Goal: Task Accomplishment & Management: Manage account settings

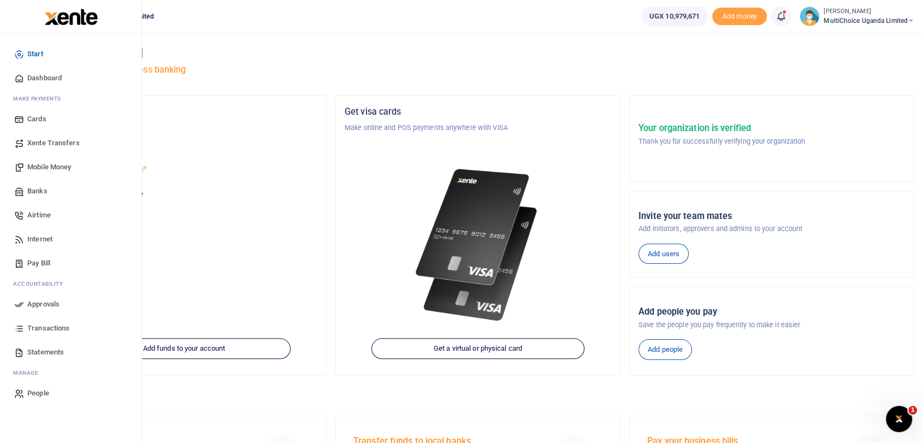
click at [32, 77] on span "Dashboard" at bounding box center [44, 78] width 34 height 11
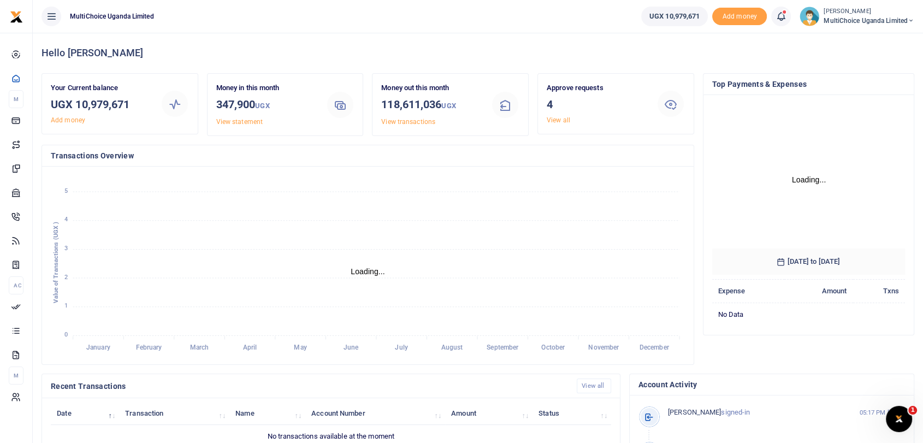
click at [559, 122] on div at bounding box center [461, 221] width 923 height 443
click at [558, 119] on link "View all" at bounding box center [558, 120] width 23 height 8
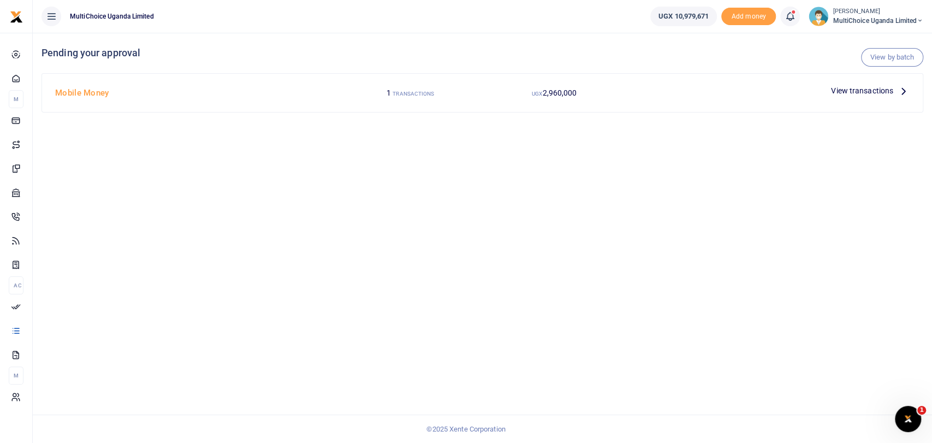
click at [864, 89] on span "View transactions" at bounding box center [862, 91] width 62 height 12
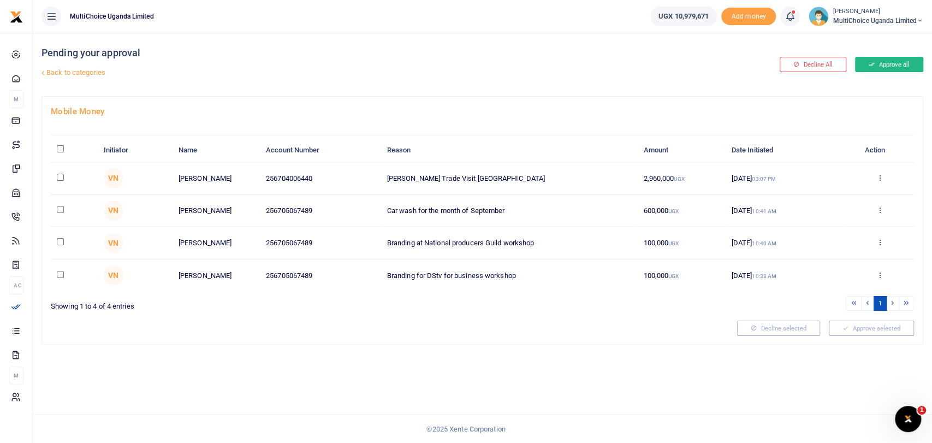
click at [887, 67] on button "Approve all" at bounding box center [889, 64] width 68 height 15
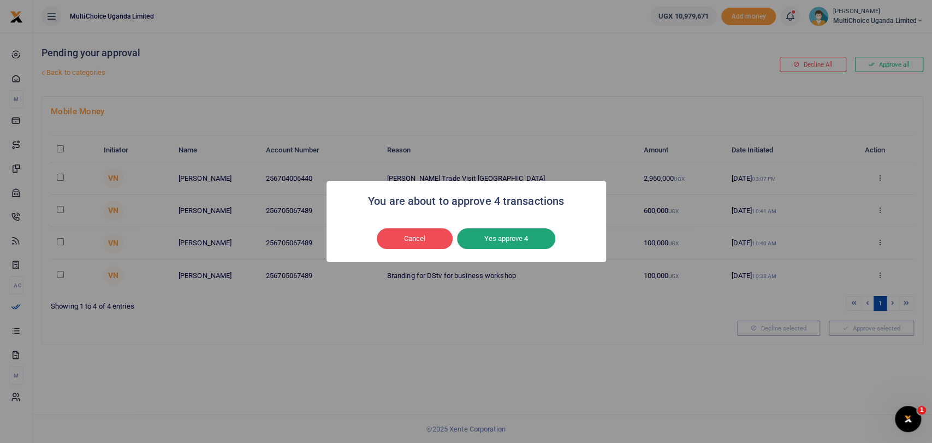
click at [523, 239] on button "Yes approve 4" at bounding box center [506, 238] width 98 height 21
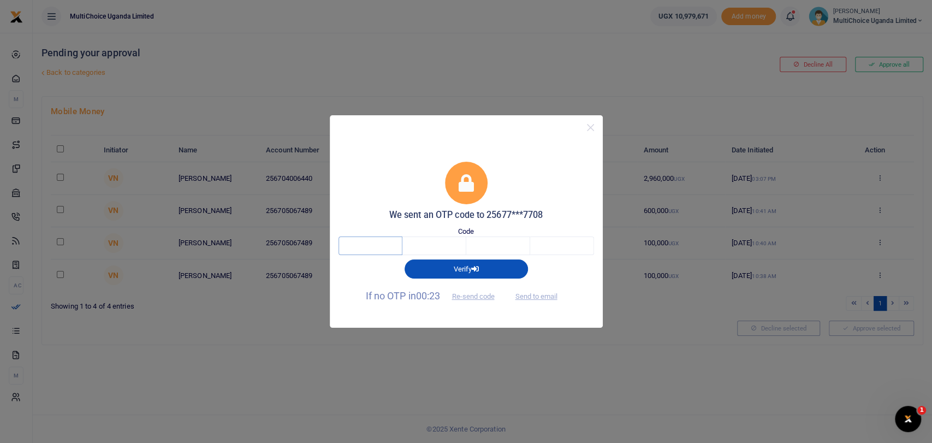
click at [369, 250] on input "text" at bounding box center [371, 245] width 64 height 19
type input "8"
type input "3"
type input "8"
type input "4"
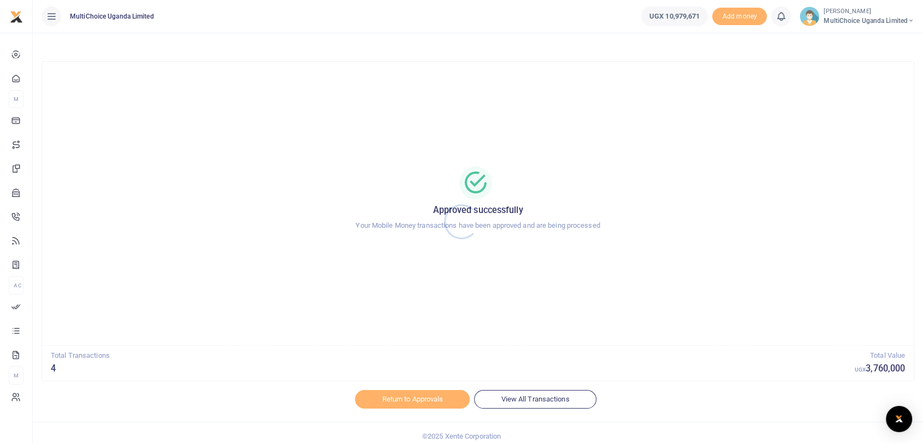
click at [839, 19] on div at bounding box center [461, 221] width 923 height 443
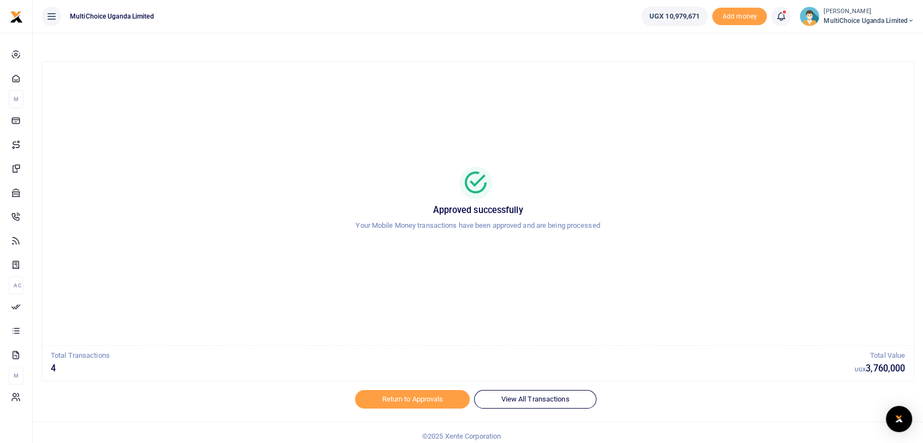
click at [832, 22] on span "MultiChoice Uganda Limited" at bounding box center [868, 21] width 91 height 10
click at [853, 42] on link "Switch accounts" at bounding box center [864, 39] width 96 height 15
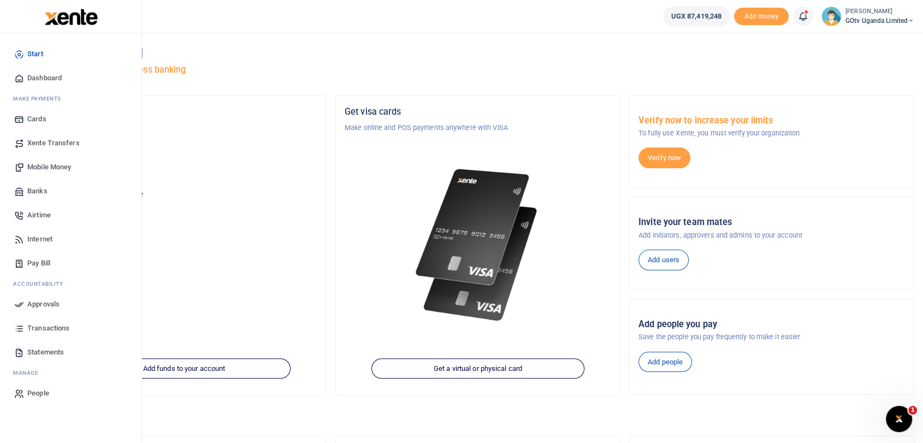
click at [28, 77] on span "Dashboard" at bounding box center [44, 78] width 34 height 11
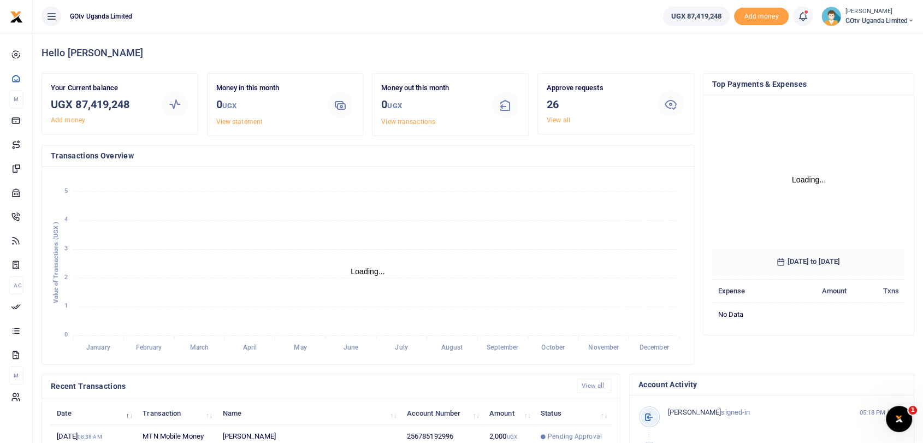
click at [561, 123] on div "Approve requests 26 View all" at bounding box center [597, 103] width 110 height 43
click at [561, 121] on link "View all" at bounding box center [558, 120] width 23 height 8
